Goal: Task Accomplishment & Management: Use online tool/utility

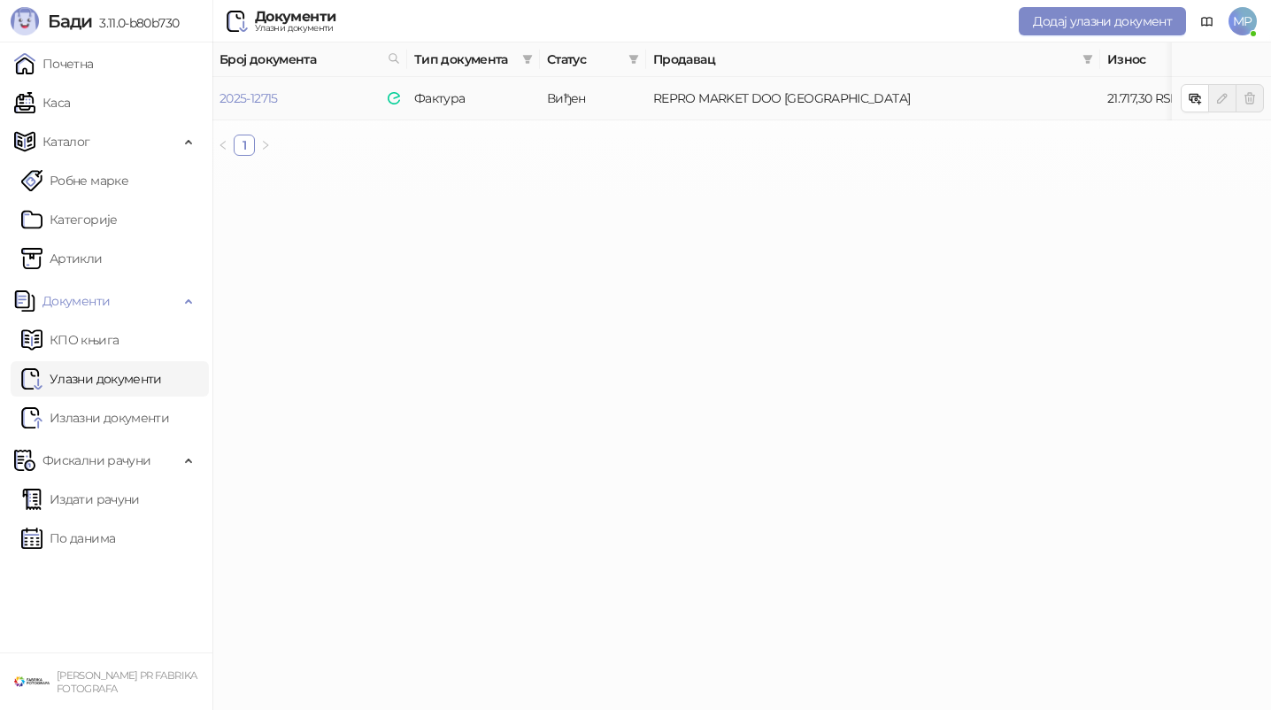
click at [135, 505] on link "Издати рачуни" at bounding box center [80, 499] width 119 height 35
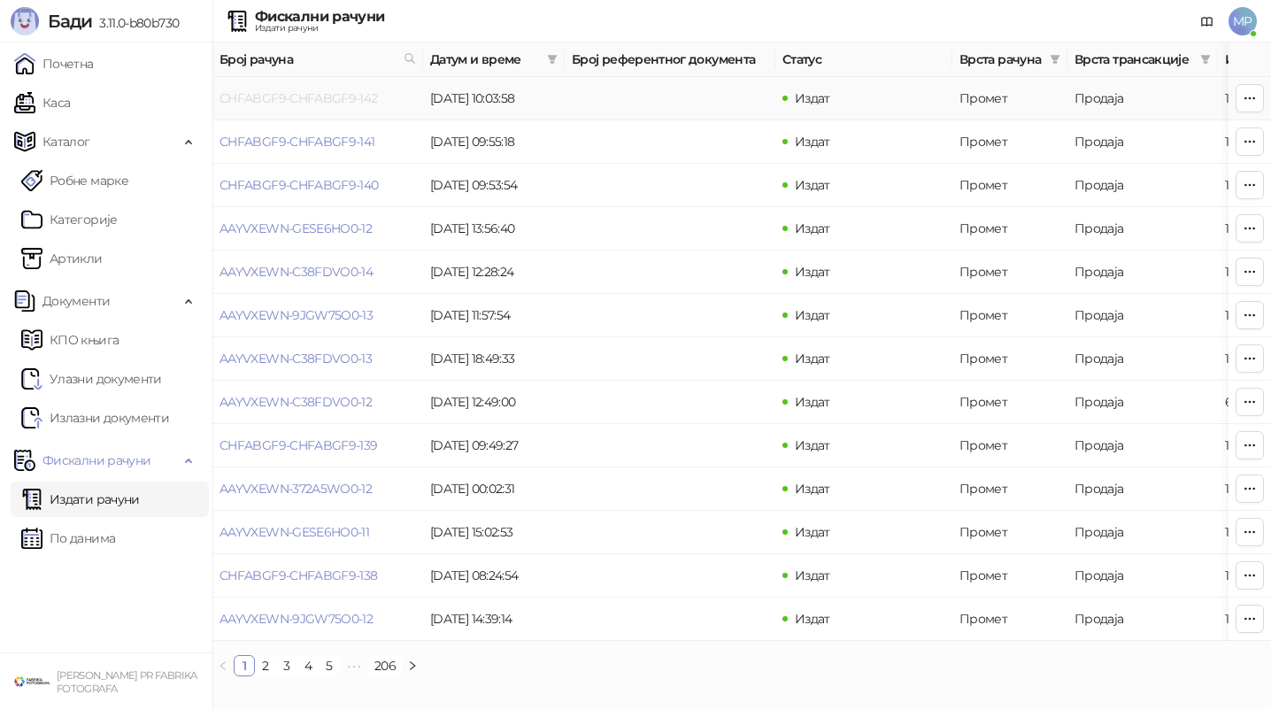
click at [353, 100] on link "CHFABGF9-CHFABGF9-142" at bounding box center [299, 98] width 158 height 16
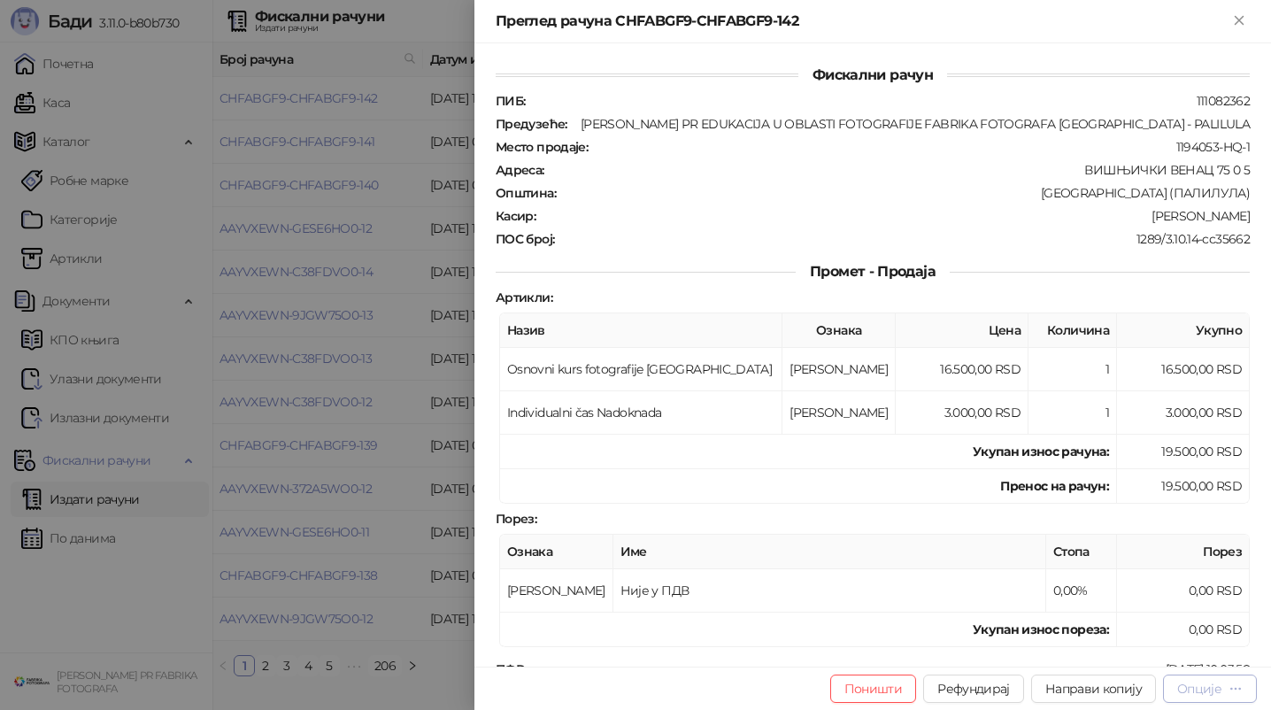
click at [1207, 685] on div "Опције" at bounding box center [1199, 689] width 44 height 16
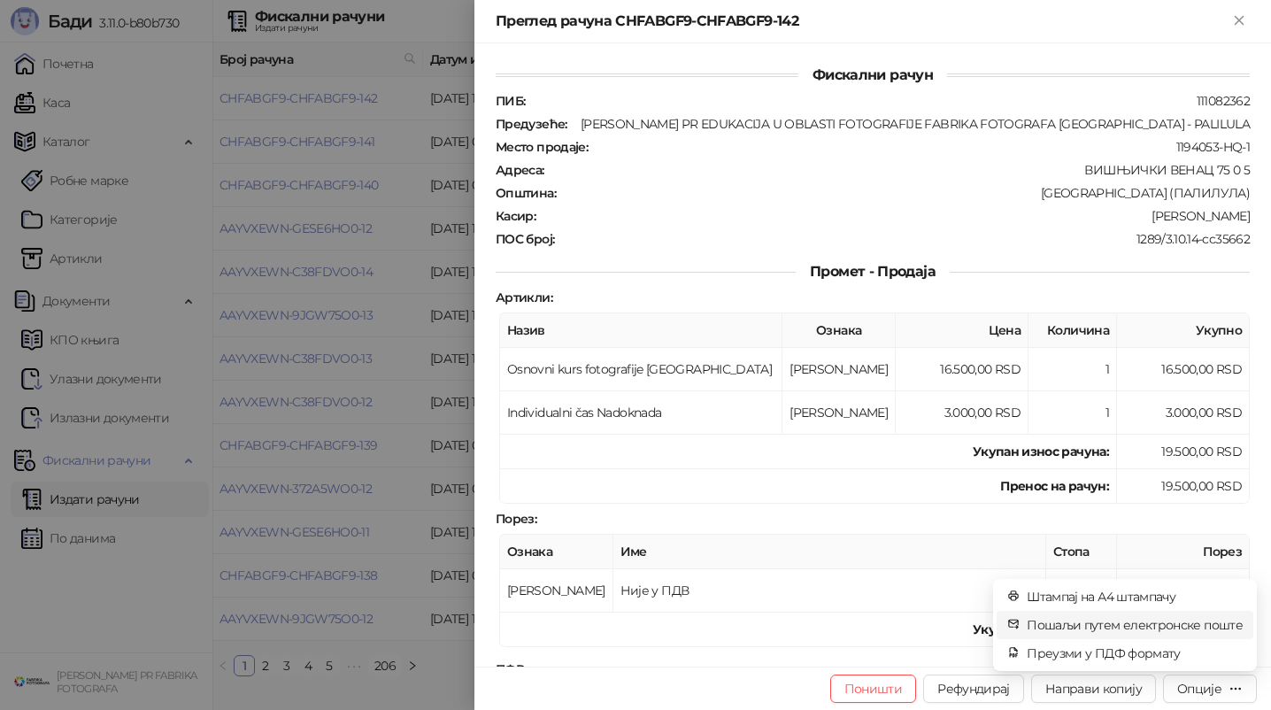
click at [1207, 625] on span "Пошаљи путем електронске поште" at bounding box center [1135, 624] width 216 height 19
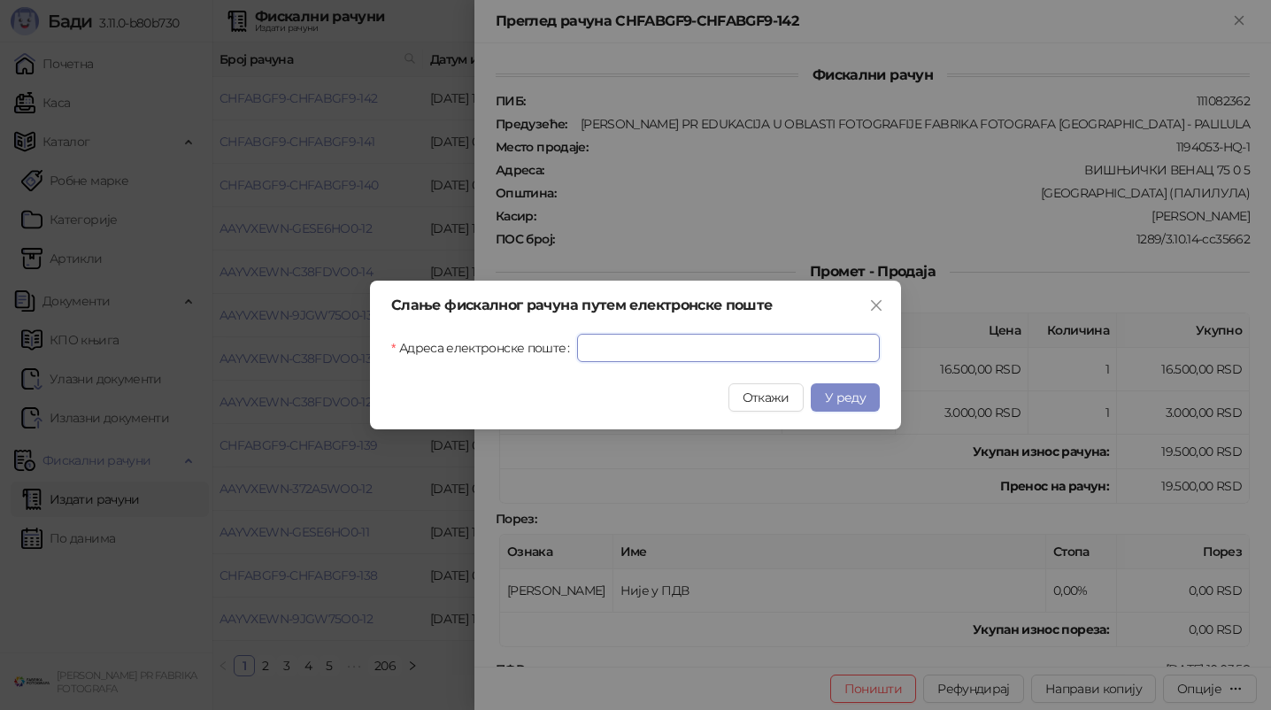
click at [763, 339] on input "Адреса електронске поште" at bounding box center [728, 348] width 303 height 28
paste input "**********"
type input "**********"
click at [859, 401] on span "У реду" at bounding box center [845, 397] width 41 height 16
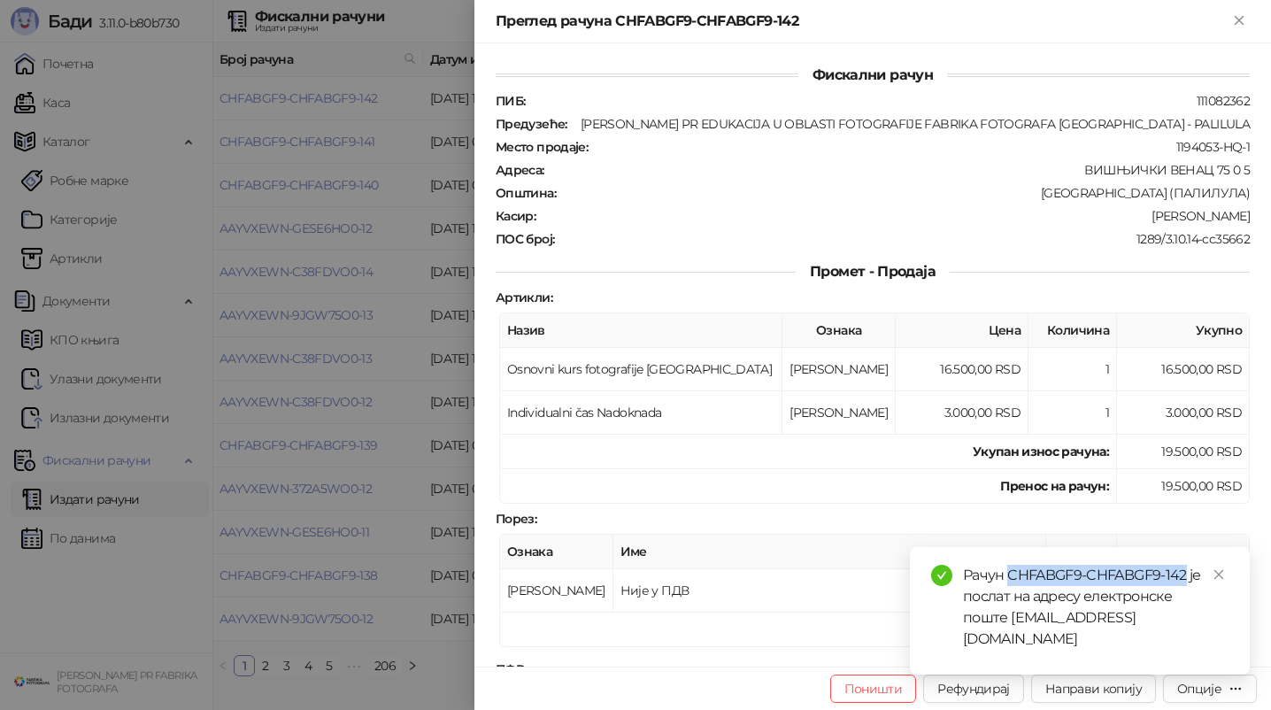
drag, startPoint x: 1010, startPoint y: 597, endPoint x: 1185, endPoint y: 592, distance: 175.3
click at [1185, 592] on div "Рачун CHFABGF9-CHFABGF9-142 је послат на адресу електронске поште [EMAIL_ADDRES…" at bounding box center [1096, 607] width 266 height 85
copy div "CHFABGF9-CHFABGF9-142"
